Goal: Obtain resource: Obtain resource

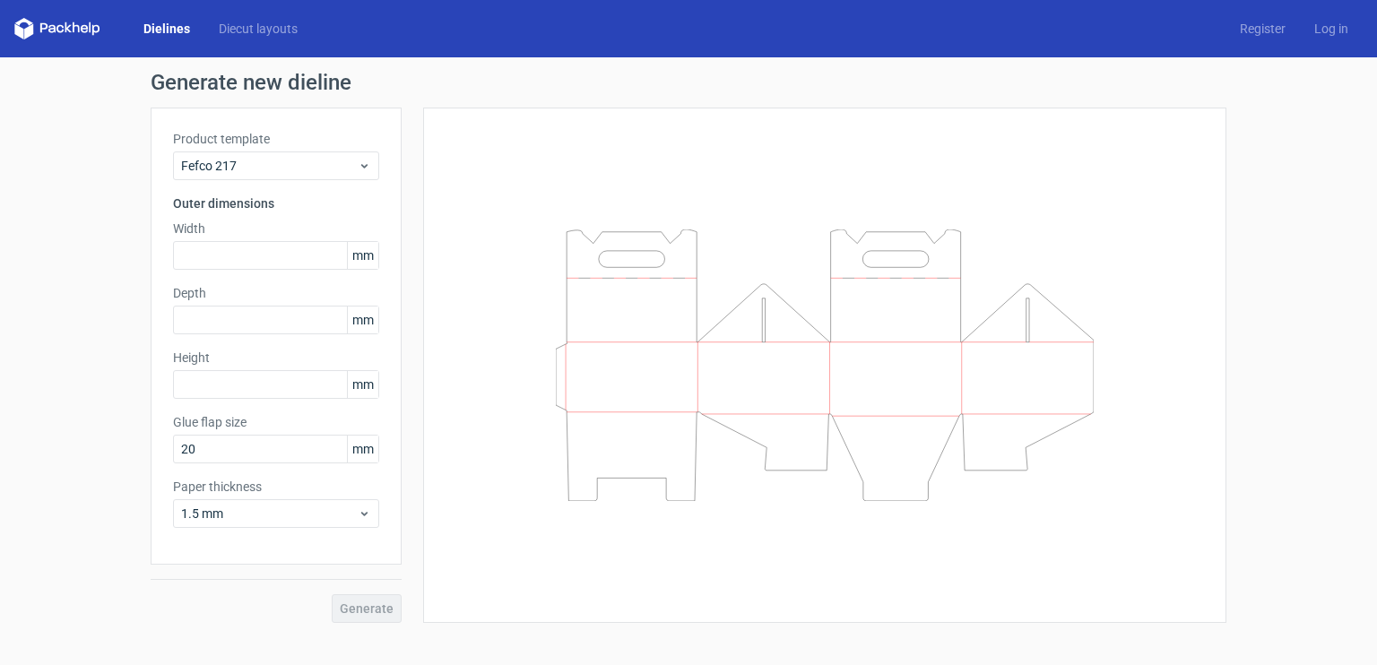
click at [83, 22] on icon at bounding box center [57, 29] width 86 height 22
click at [224, 33] on link "Diecut layouts" at bounding box center [258, 29] width 108 height 18
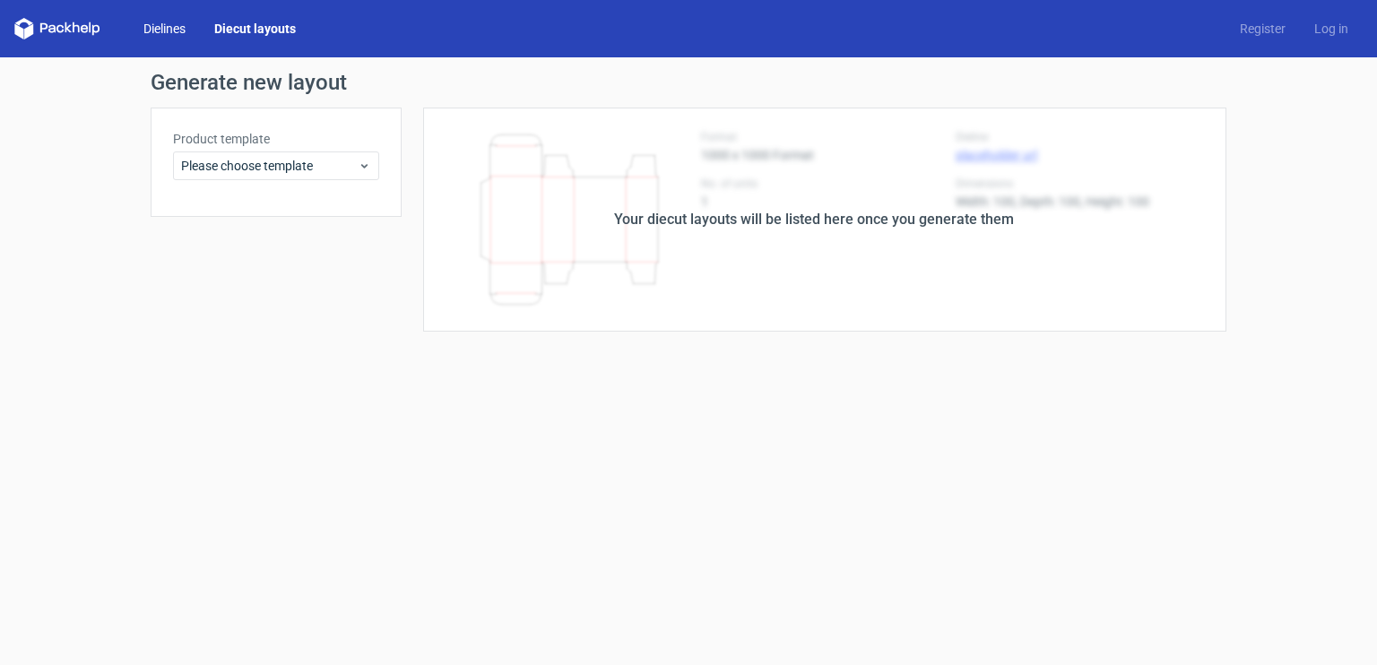
click at [159, 33] on link "Dielines" at bounding box center [164, 29] width 71 height 18
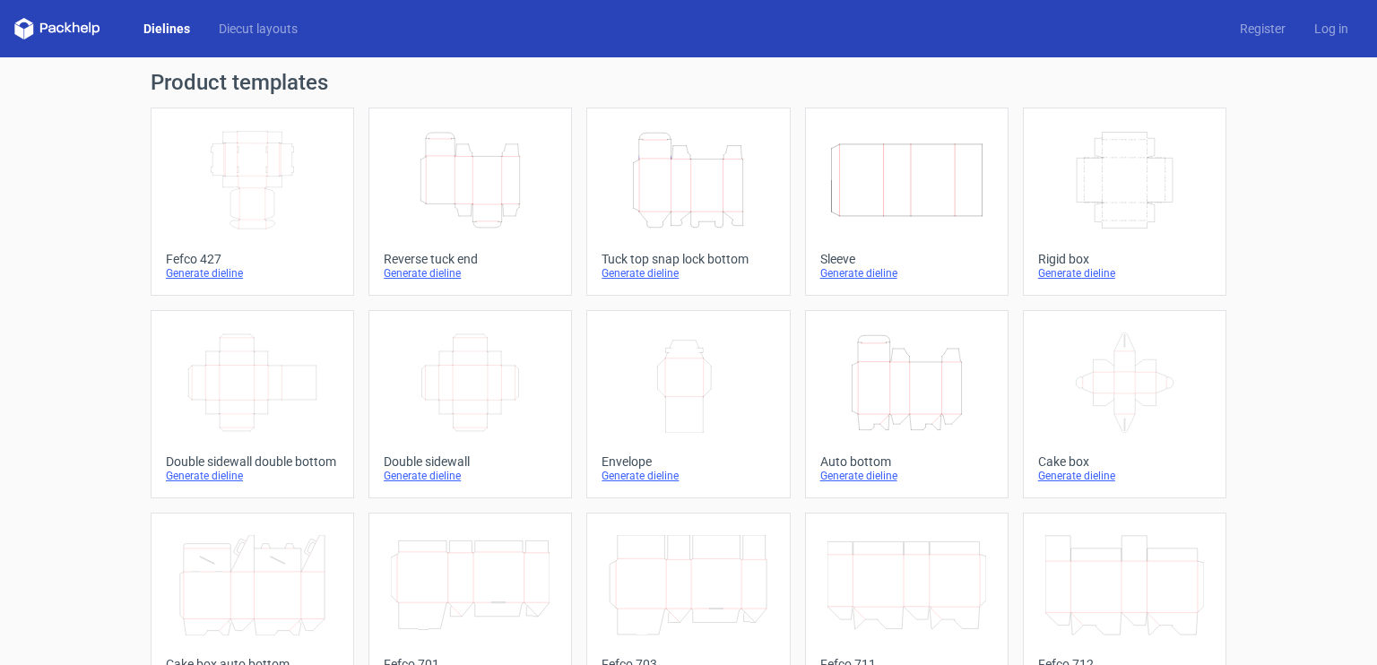
click at [165, 109] on link "Width Depth Height Fefco 427 Generate dieline" at bounding box center [253, 202] width 204 height 188
